Goal: Task Accomplishment & Management: Manage account settings

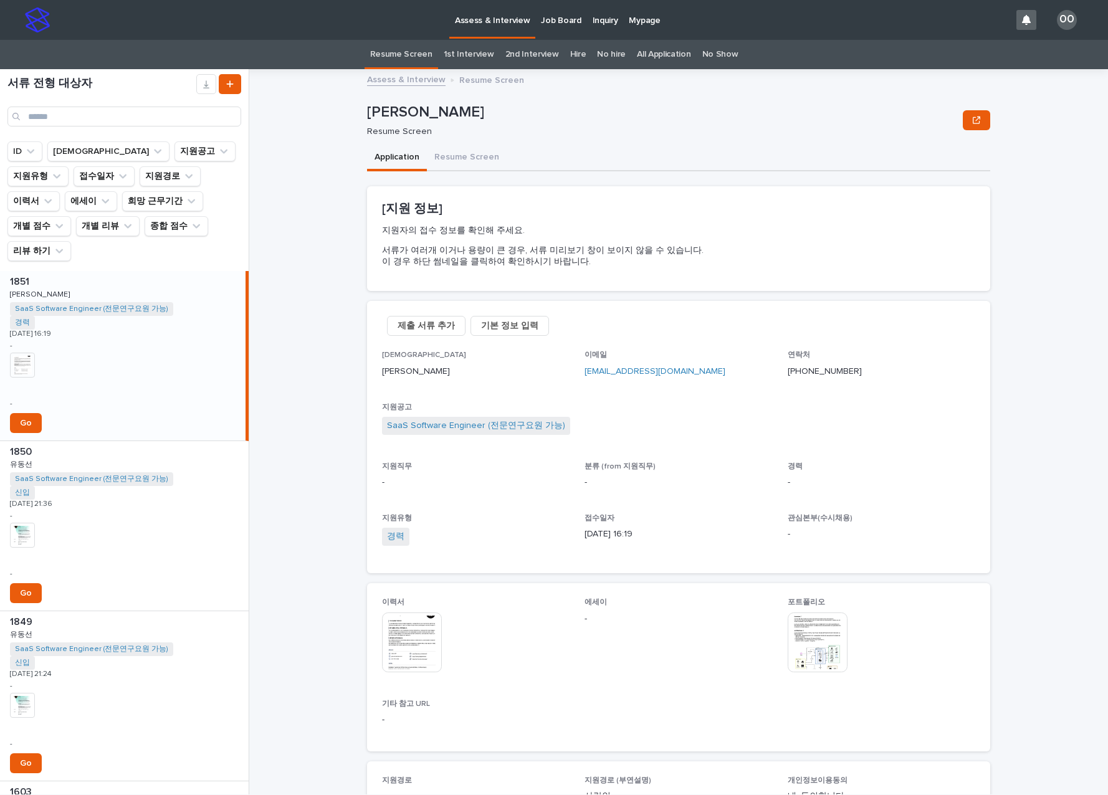
drag, startPoint x: 140, startPoint y: 336, endPoint x: 145, endPoint y: 342, distance: 7.5
click at [140, 336] on div "1851 1851 [PERSON_NAME] [PERSON_NAME] Software Engineer (전문연구요원 가능) + 0 경력 + 0 …" at bounding box center [123, 356] width 246 height 170
click at [398, 647] on img at bounding box center [412, 643] width 60 height 60
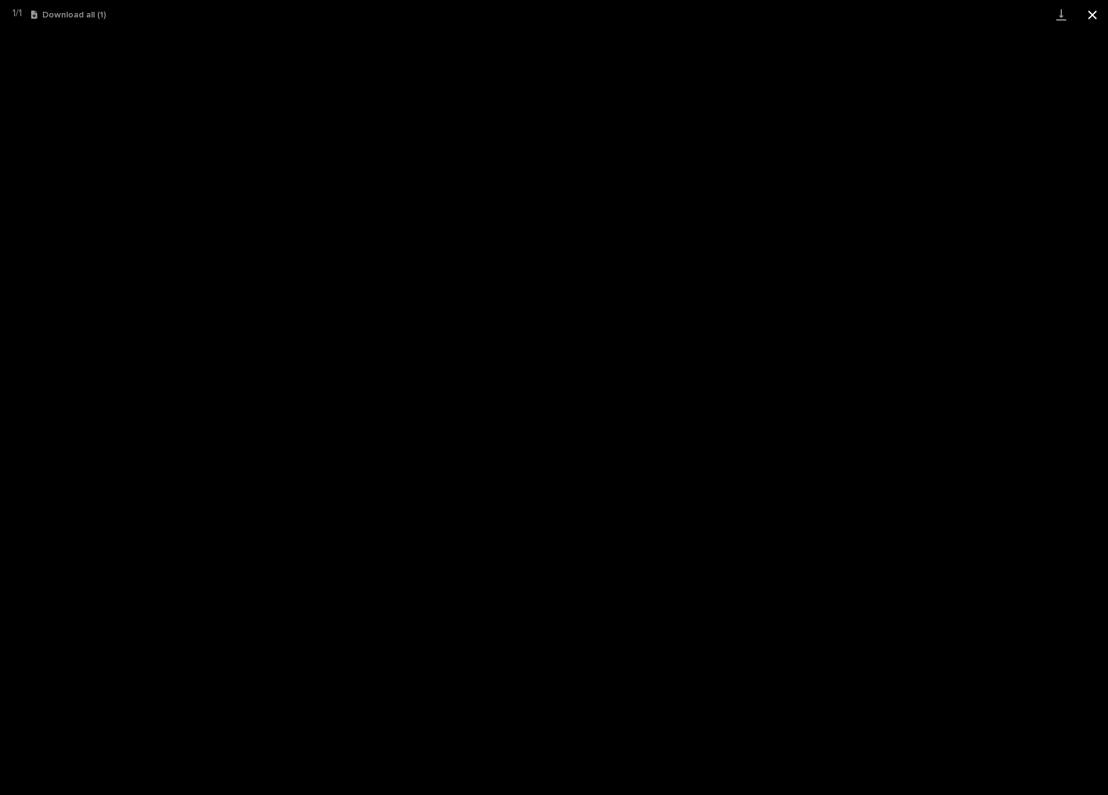
click at [1088, 16] on button "Close gallery" at bounding box center [1092, 14] width 31 height 29
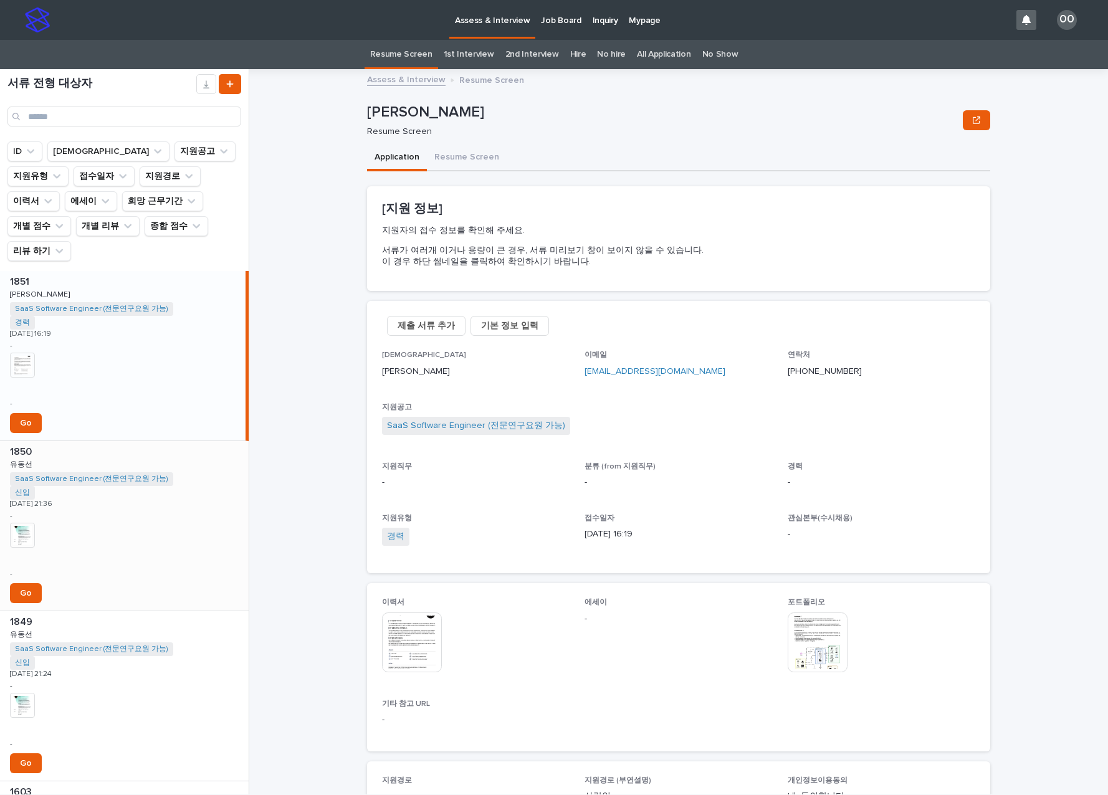
click at [184, 487] on div "1850 1850 유동선 유동선 SaaS Software Engineer (전문연구요원 가능) + 0 신입 + 0 [DATE] 21:36 - …" at bounding box center [124, 526] width 249 height 170
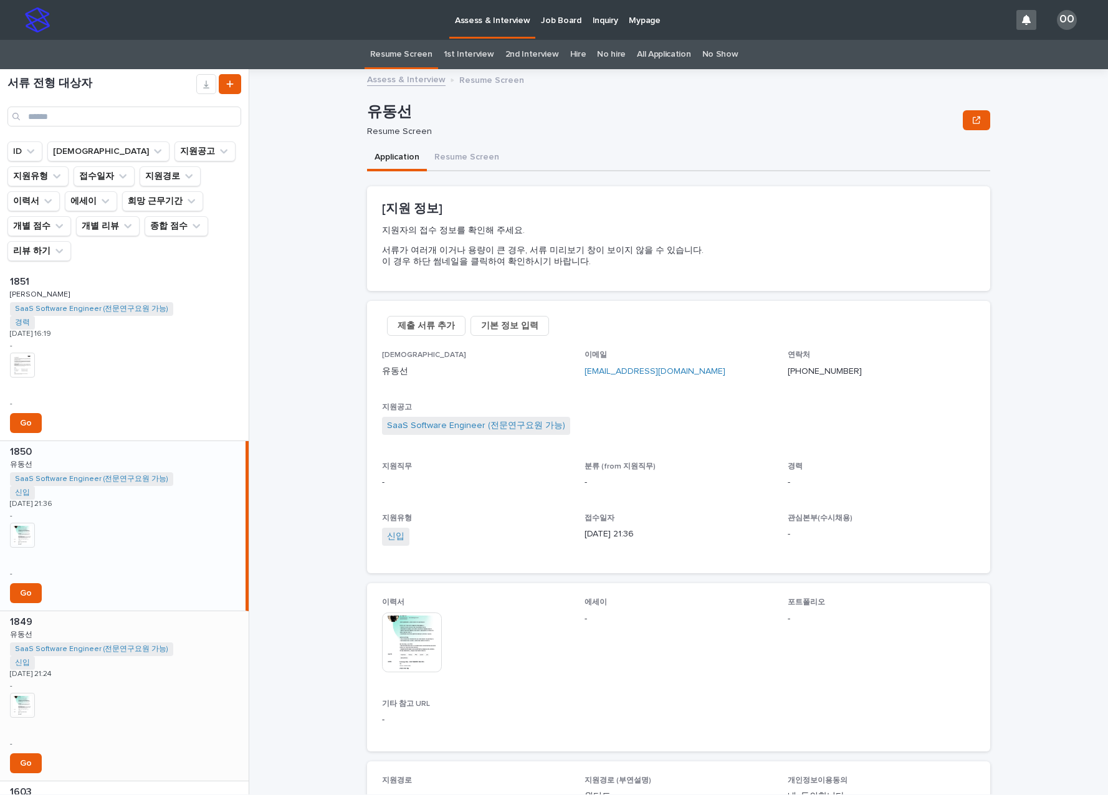
click at [160, 668] on div "1849 1849 유동선 유동선 SaaS Software Engineer (전문연구요원 가능) + 0 신입 + 0 [DATE] 21:24 - …" at bounding box center [124, 696] width 249 height 170
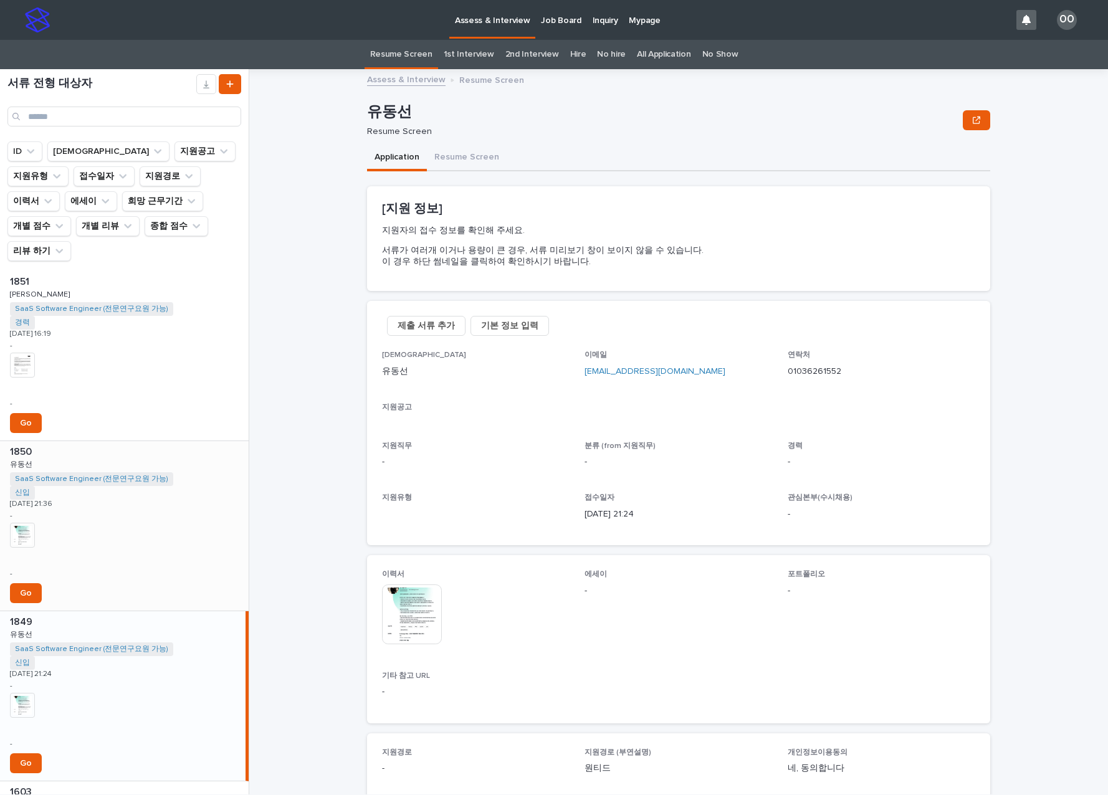
click at [141, 545] on div "1850 1850 유동선 유동선 SaaS Software Engineer (전문연구요원 가능) + 0 신입 + 0 [DATE] 21:36 - …" at bounding box center [124, 526] width 249 height 170
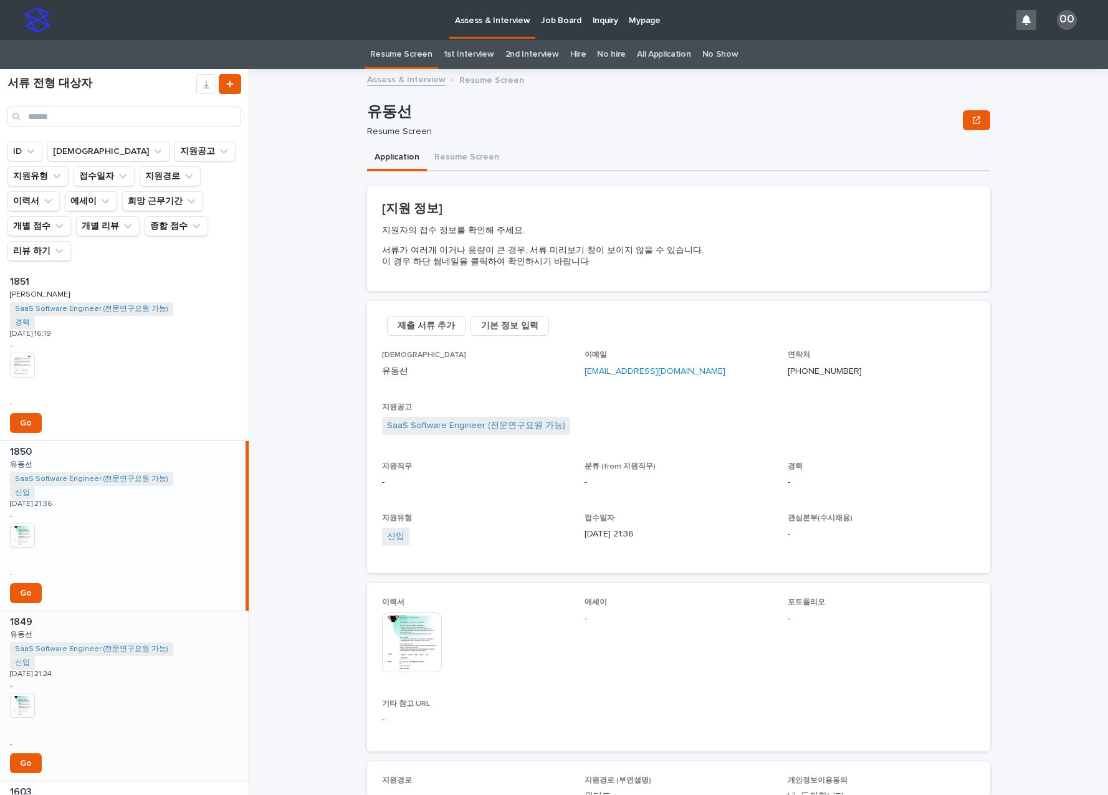
click at [136, 684] on div "1849 1849 유동선 유동선 SaaS Software Engineer (전문연구요원 가능) + 0 신입 + 0 [DATE] 21:24 - …" at bounding box center [124, 696] width 249 height 170
click at [334, 339] on div "Assess & Interview Resume Screen 유동선 유동선 Resume Screen Sorry, there was an erro…" at bounding box center [686, 431] width 844 height 725
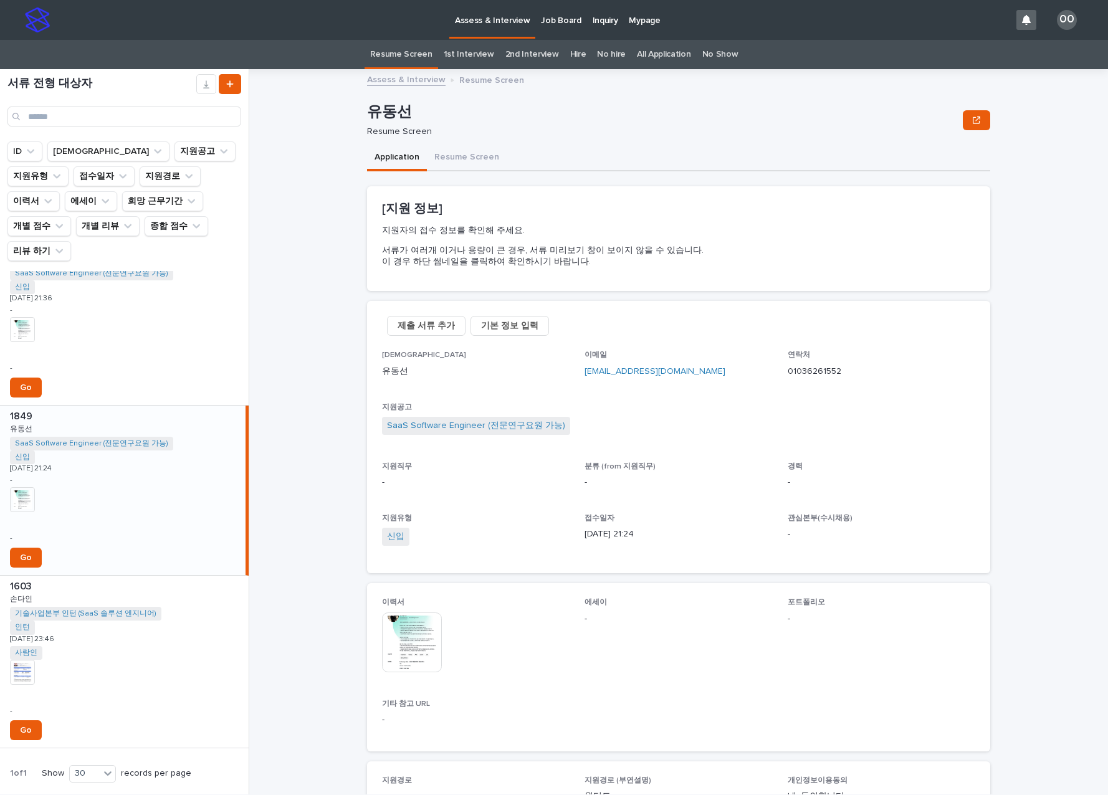
scroll to position [206, 0]
click at [161, 629] on div "1603 1603 손다인 손다인 기술사업본부 인턴 (SaaS 솔루션 엔지니어) + 0 인턴 + 0 [DATE] 23:46 사람인 + 0 + 0…" at bounding box center [124, 661] width 249 height 172
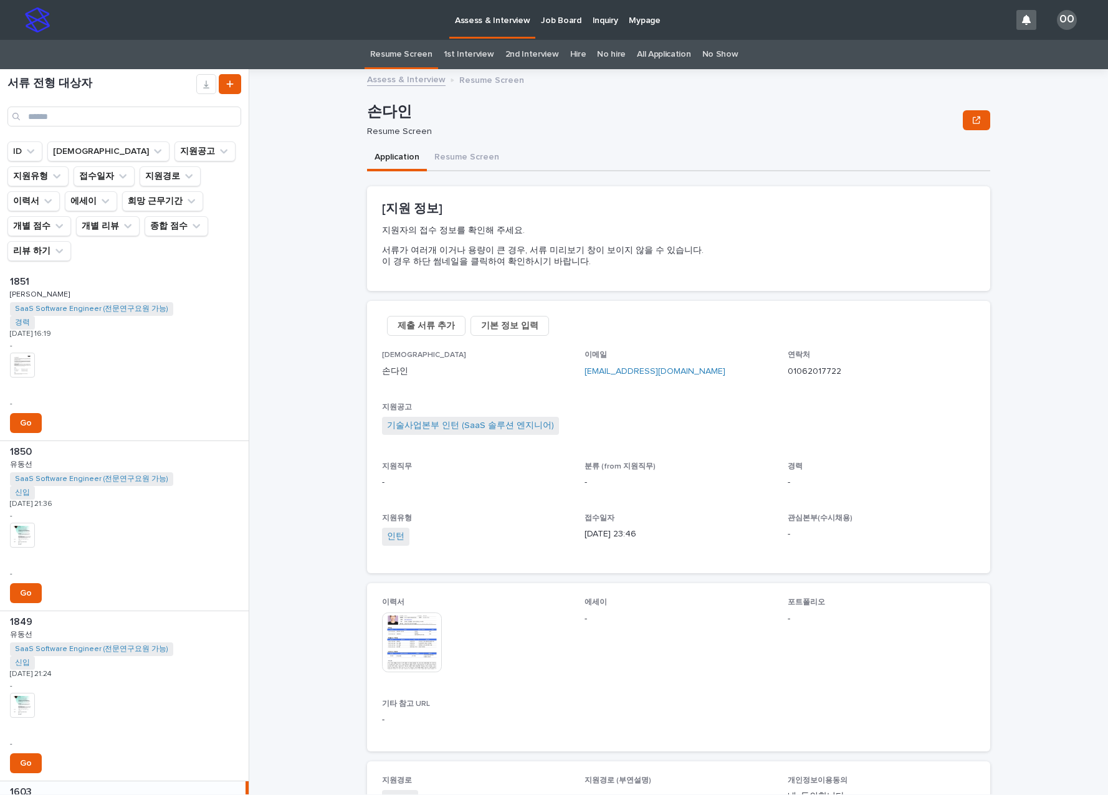
click at [294, 273] on div "Assess & Interview Resume Screen 손다인 손다인 Resume Screen Sorry, there was an erro…" at bounding box center [686, 431] width 844 height 725
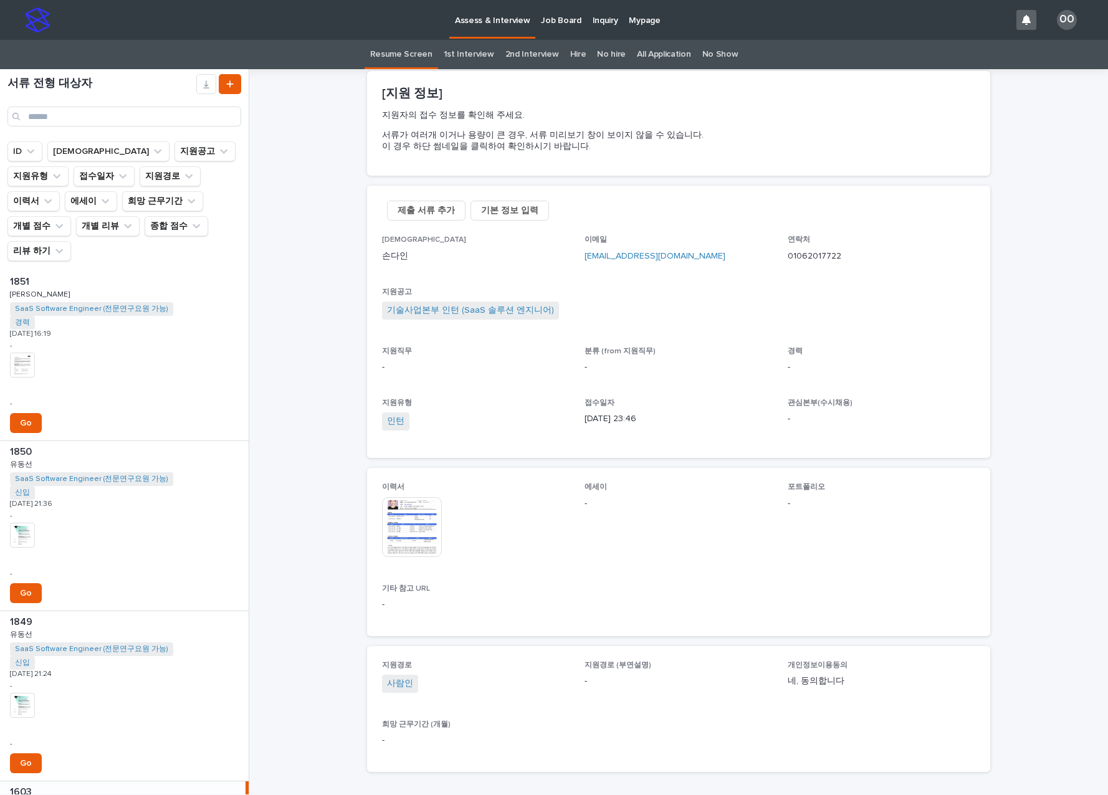
scroll to position [138, 0]
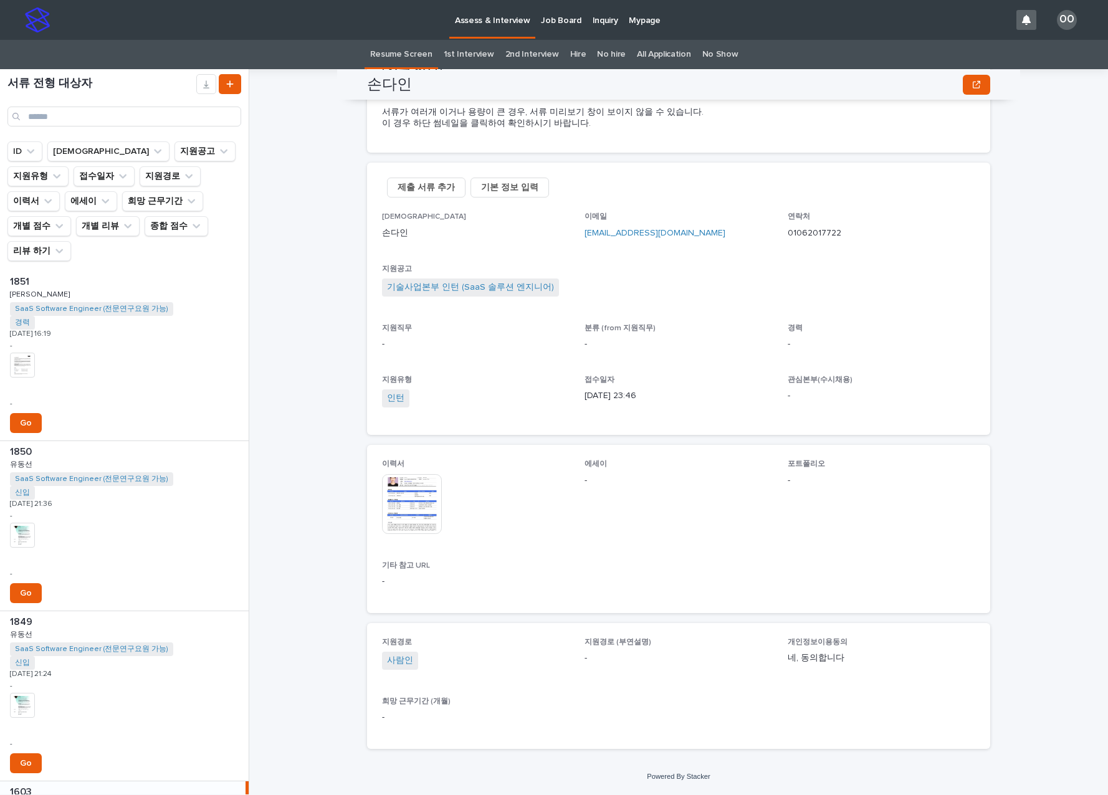
click at [399, 506] on img at bounding box center [412, 504] width 60 height 60
click at [146, 353] on div "1851 1851 [PERSON_NAME] [PERSON_NAME] Software Engineer (전문연구요원 가능) + 0 경력 + 0 …" at bounding box center [124, 356] width 249 height 170
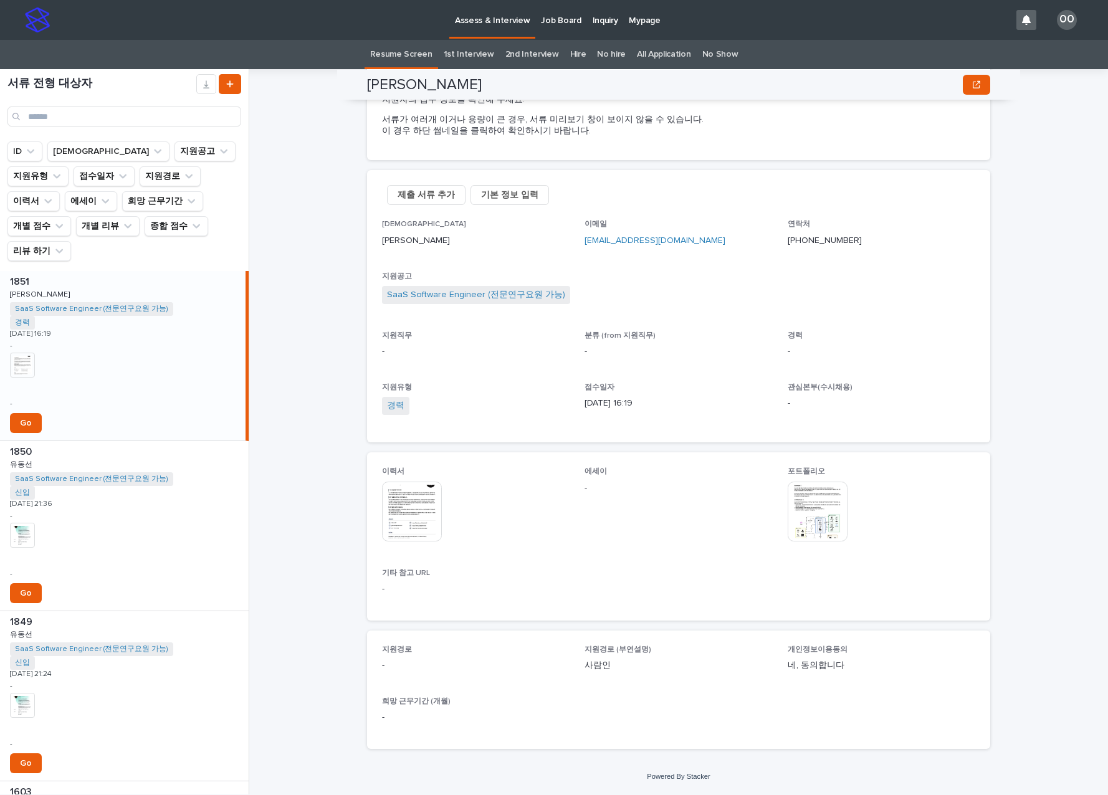
scroll to position [131, 0]
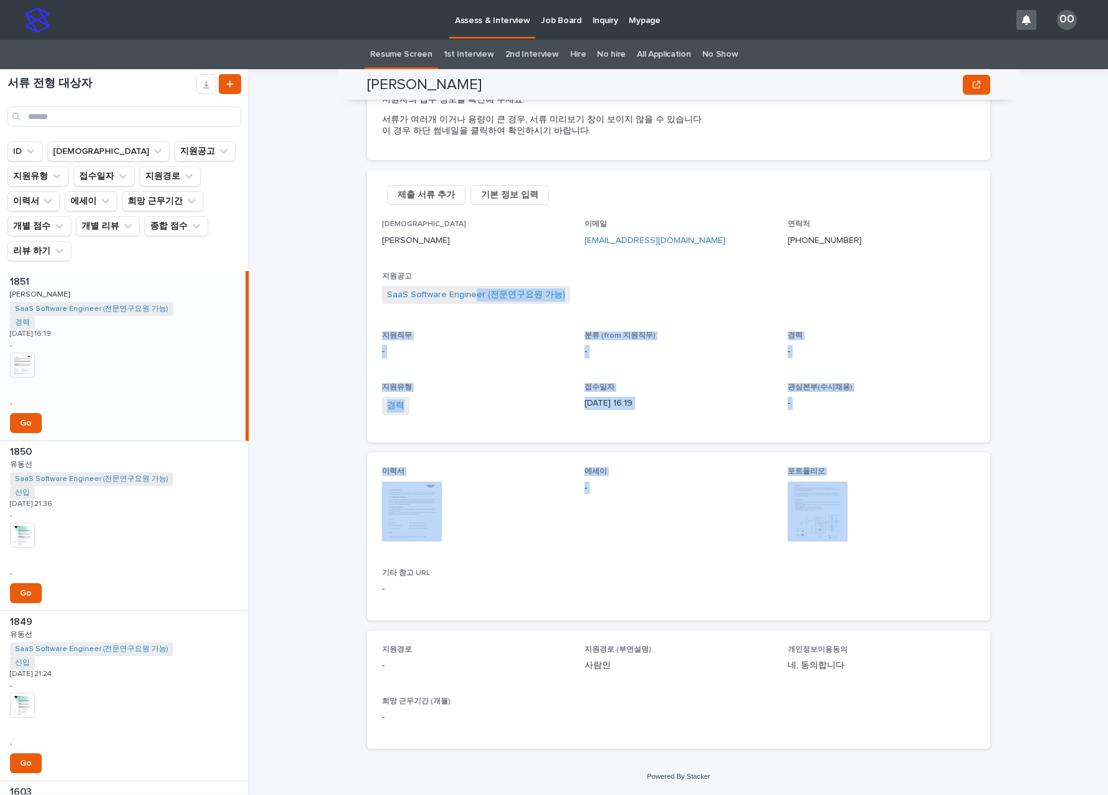
drag, startPoint x: 468, startPoint y: 314, endPoint x: 817, endPoint y: 556, distance: 424.6
click at [815, 554] on div "제출 서류 추가 기본 정보 입력 성함 [PERSON_NAME] 이메일 [EMAIL_ADDRESS][DOMAIN_NAME] 연락처 [PHONE_…" at bounding box center [678, 459] width 623 height 579
click at [764, 593] on div "이력서 This file cannot be opened Download File 에세이 - 포트폴리오 This file cannot be op…" at bounding box center [678, 536] width 593 height 138
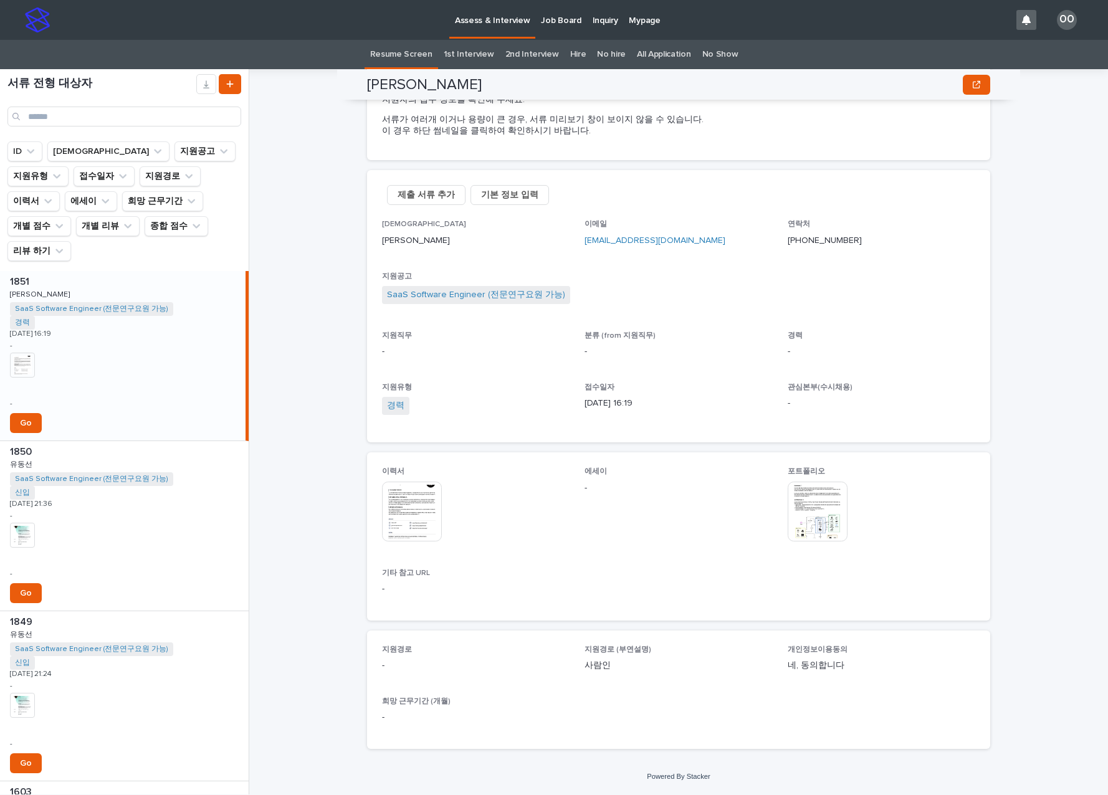
click at [788, 520] on img at bounding box center [818, 512] width 60 height 60
click at [325, 423] on div "Assess & Interview Resume Screen [PERSON_NAME] [PERSON_NAME] Resume Screen Sorr…" at bounding box center [686, 431] width 844 height 725
click at [948, 277] on p "지원공고" at bounding box center [678, 276] width 593 height 9
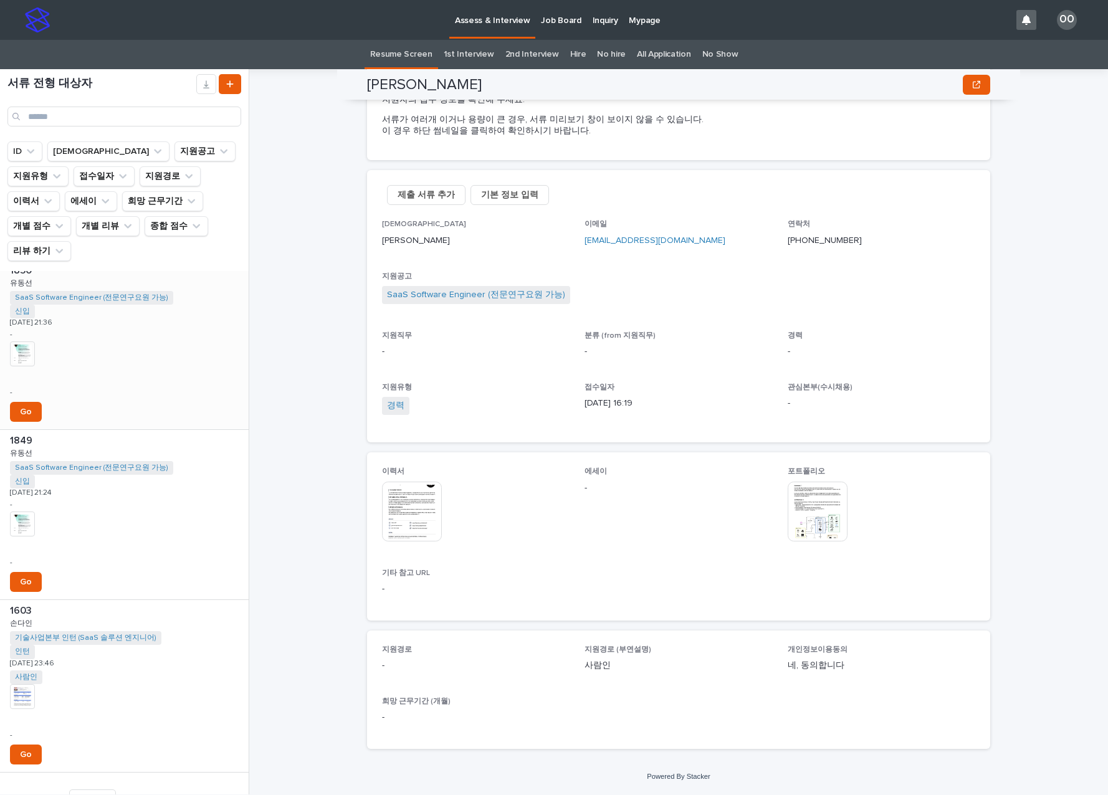
scroll to position [206, 0]
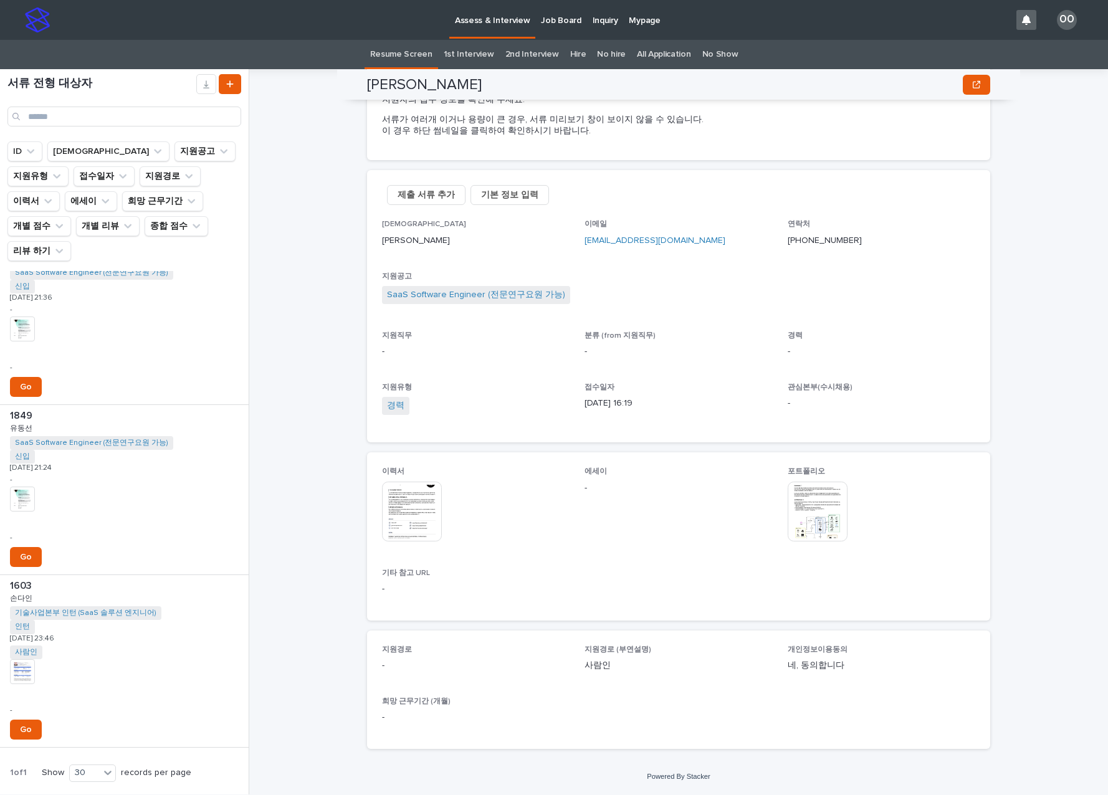
click at [353, 454] on div "Assess & Interview Resume Screen [PERSON_NAME] [PERSON_NAME] Resume Screen Sorr…" at bounding box center [686, 431] width 844 height 725
